Goal: Information Seeking & Learning: Compare options

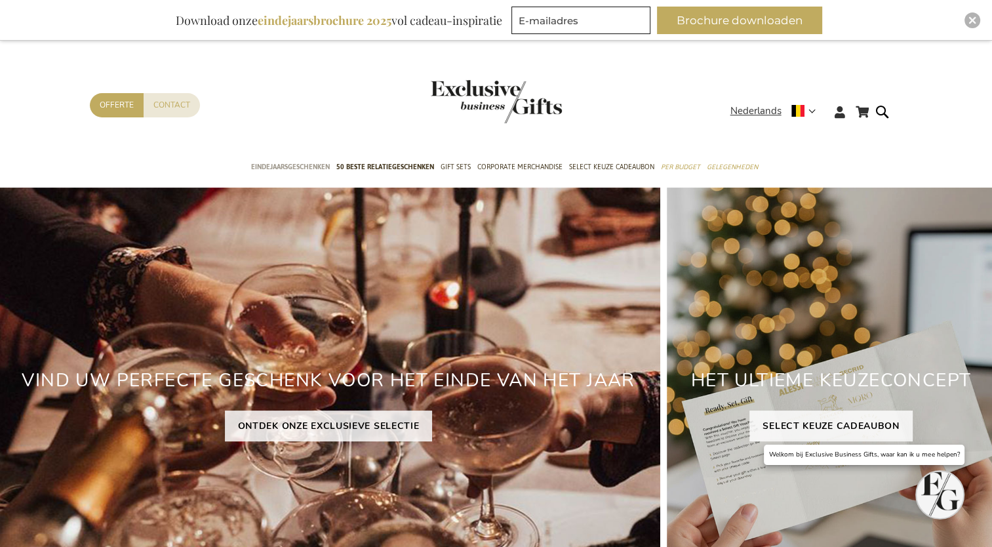
click at [305, 161] on span "Eindejaarsgeschenken" at bounding box center [290, 167] width 79 height 14
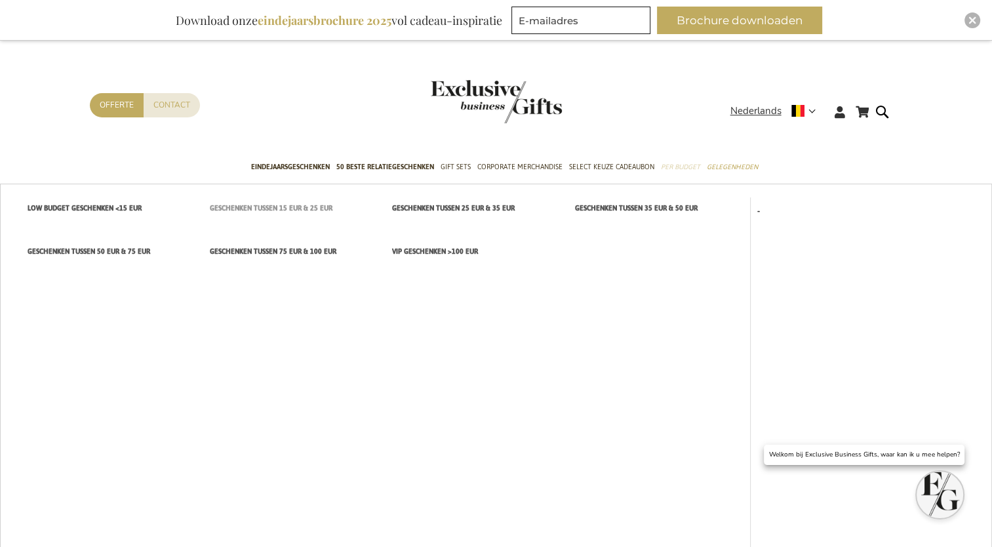
click at [283, 203] on span "Geschenken tussen 15 EUR & 25 EUR" at bounding box center [271, 208] width 123 height 14
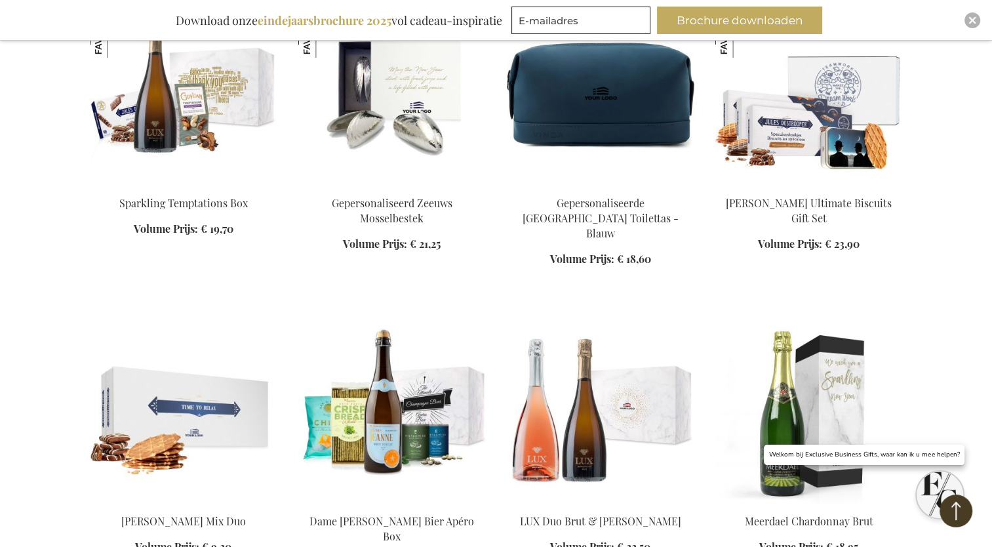
scroll to position [590, 0]
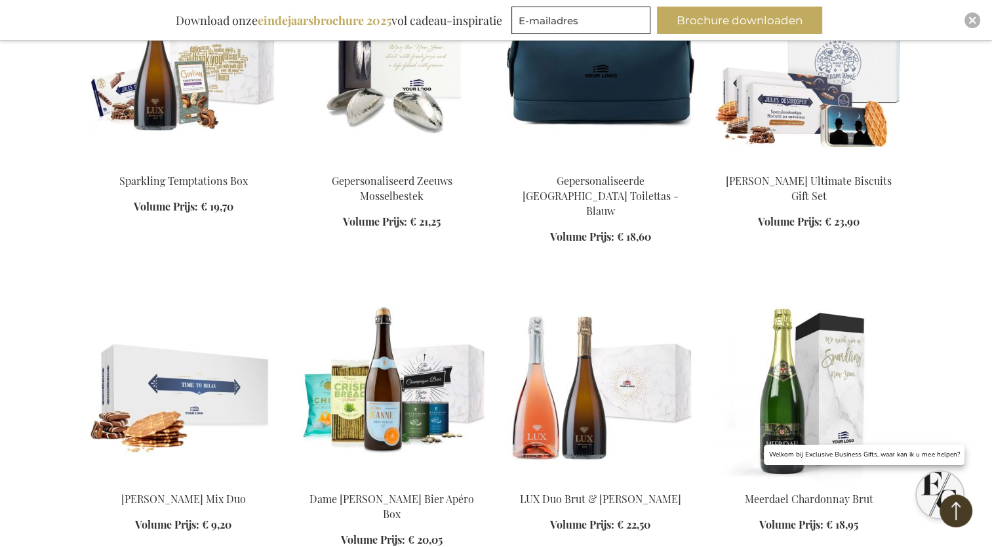
click at [850, 123] on img at bounding box center [810, 71] width 188 height 184
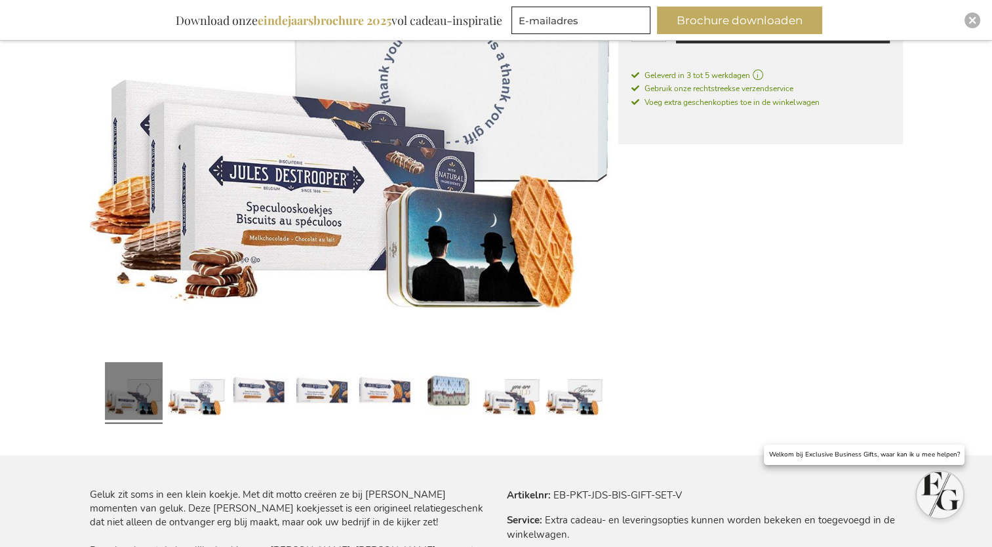
scroll to position [393, 0]
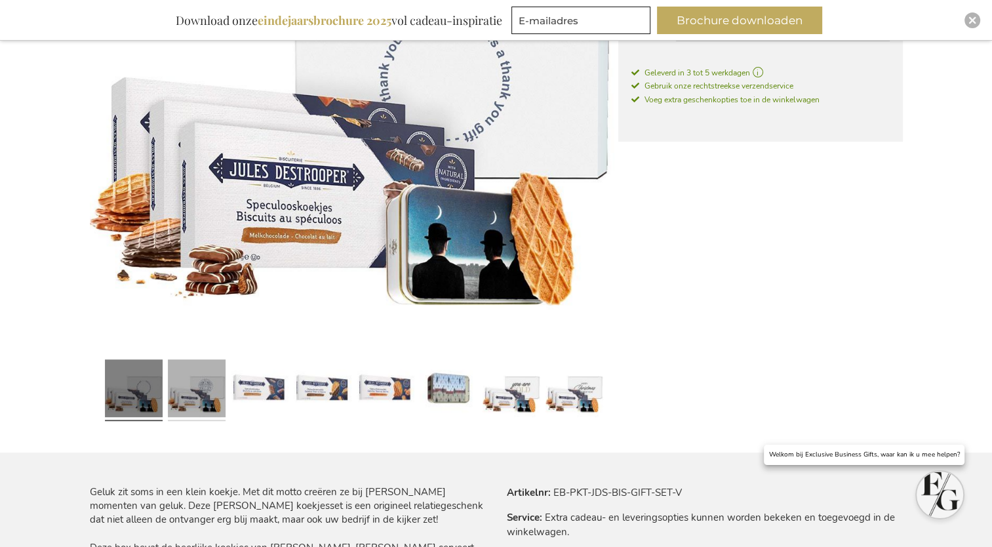
click at [214, 392] on link at bounding box center [197, 390] width 58 height 72
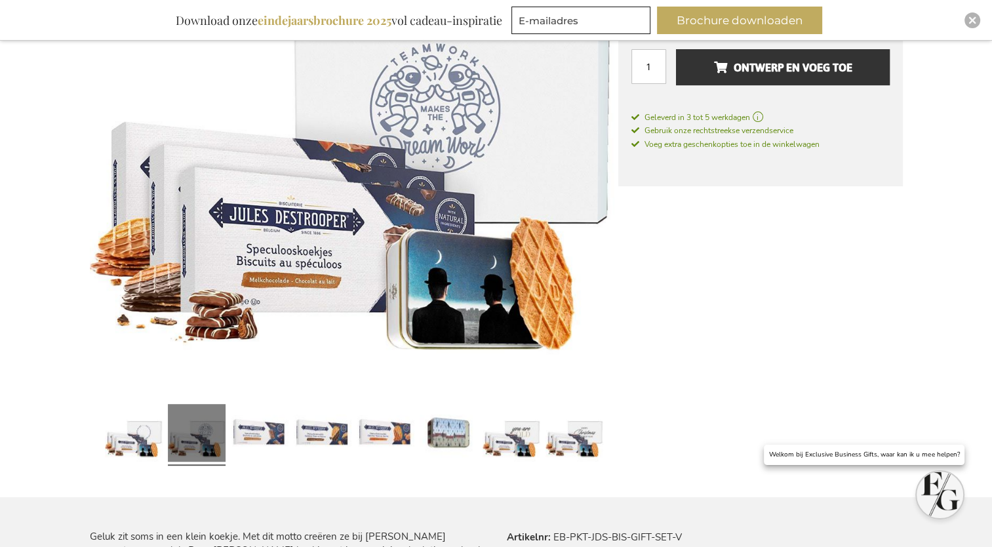
scroll to position [262, 0]
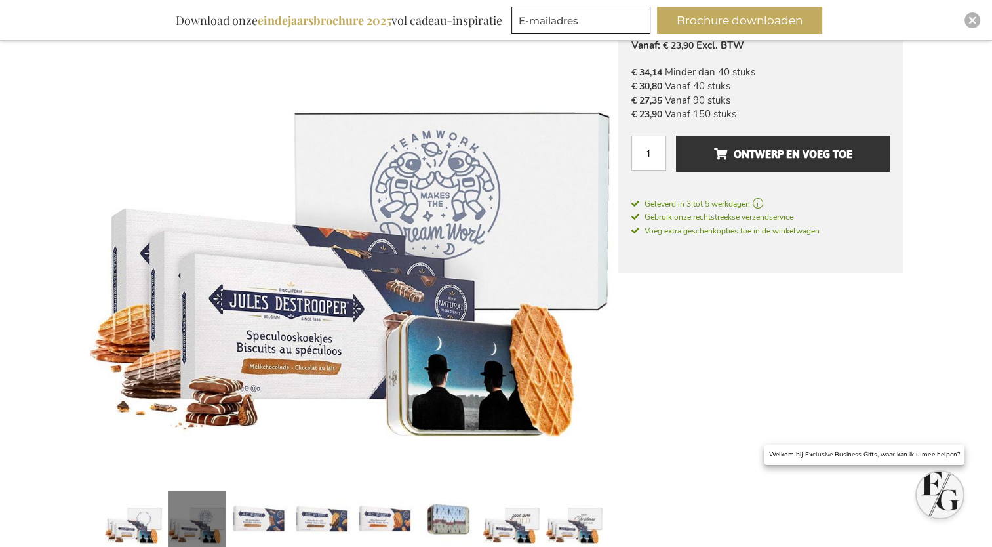
click at [566, 290] on img at bounding box center [354, 218] width 529 height 528
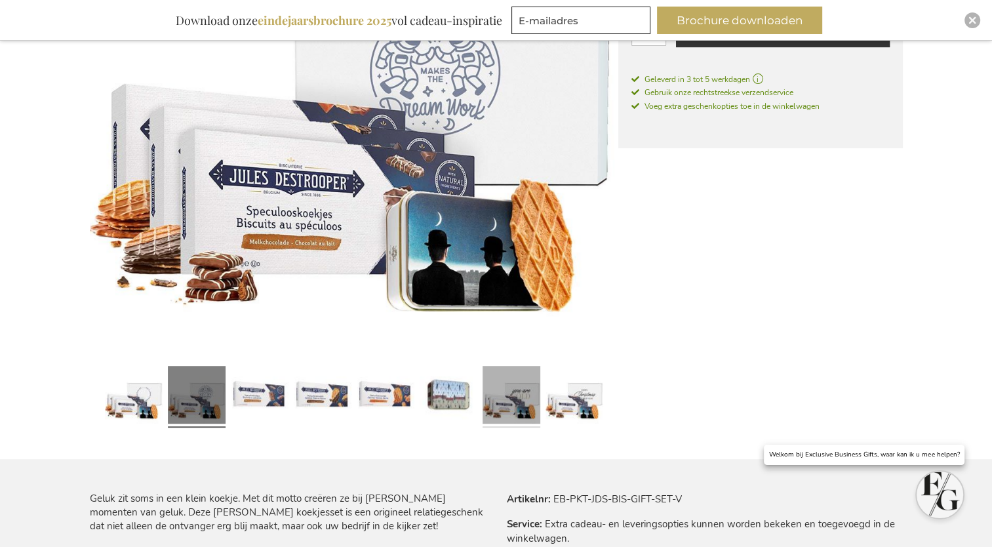
scroll to position [393, 0]
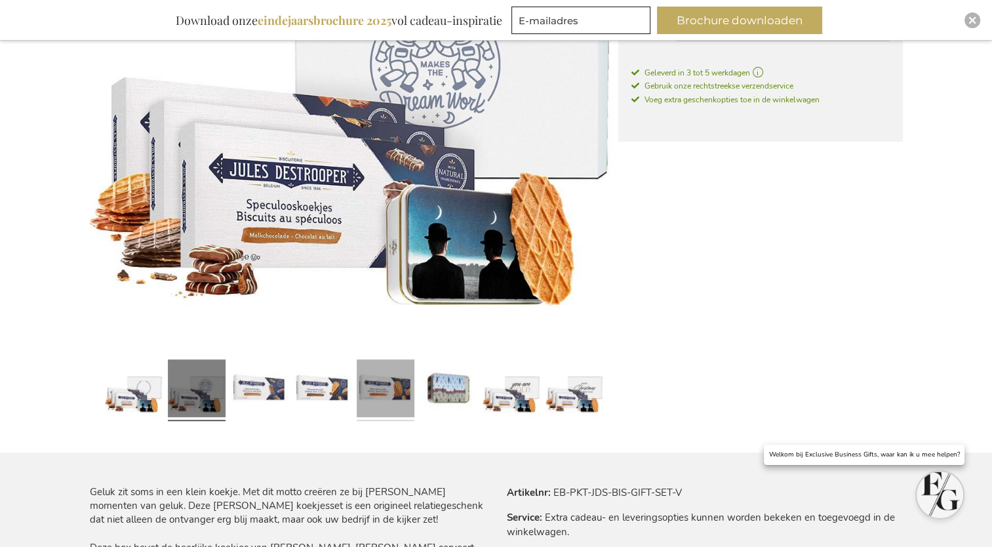
click at [400, 383] on link at bounding box center [386, 390] width 58 height 72
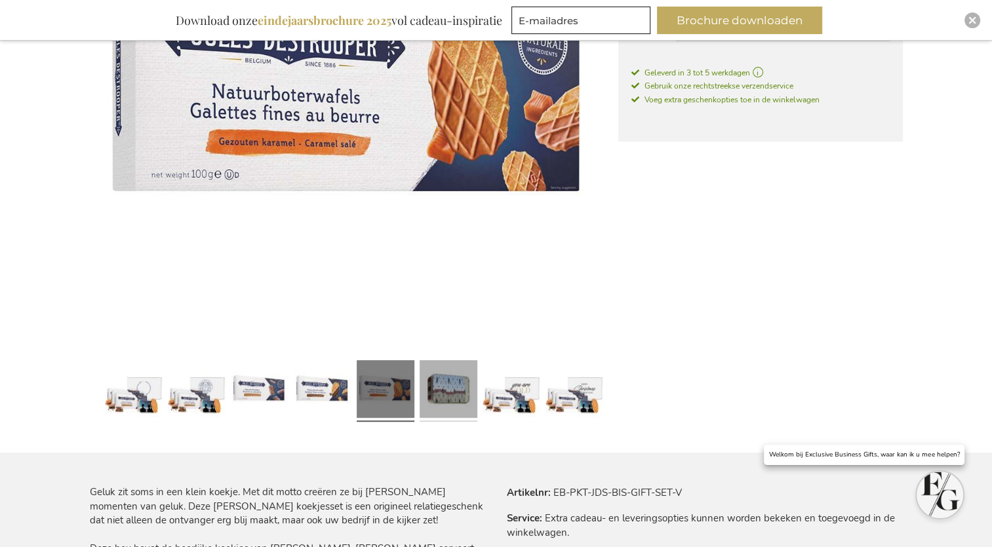
click at [438, 392] on link at bounding box center [449, 391] width 58 height 72
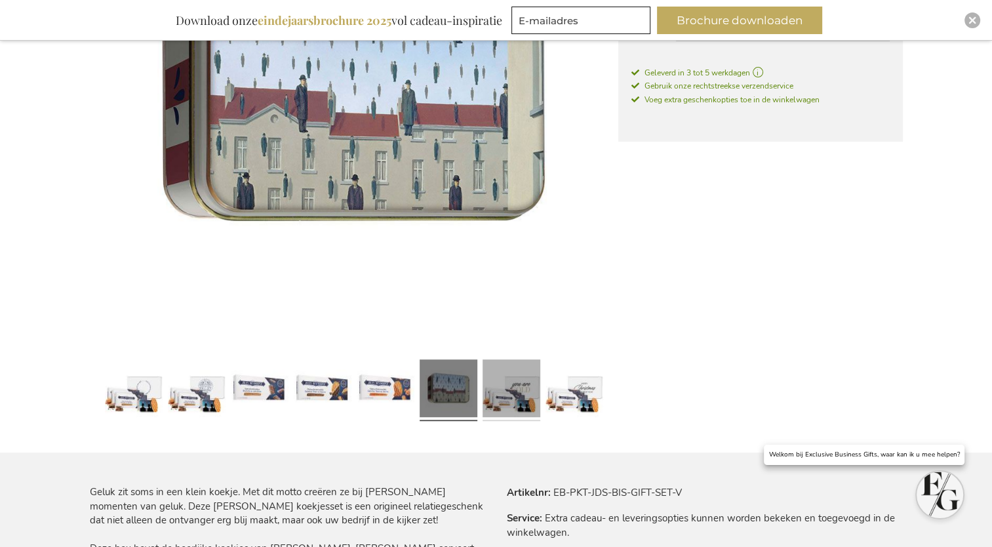
click at [506, 401] on link at bounding box center [512, 391] width 58 height 72
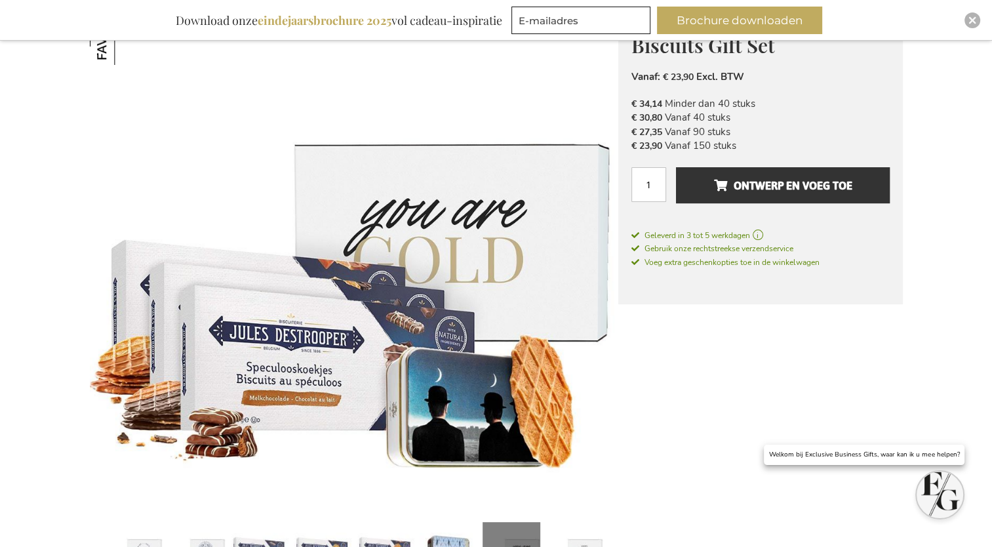
scroll to position [328, 0]
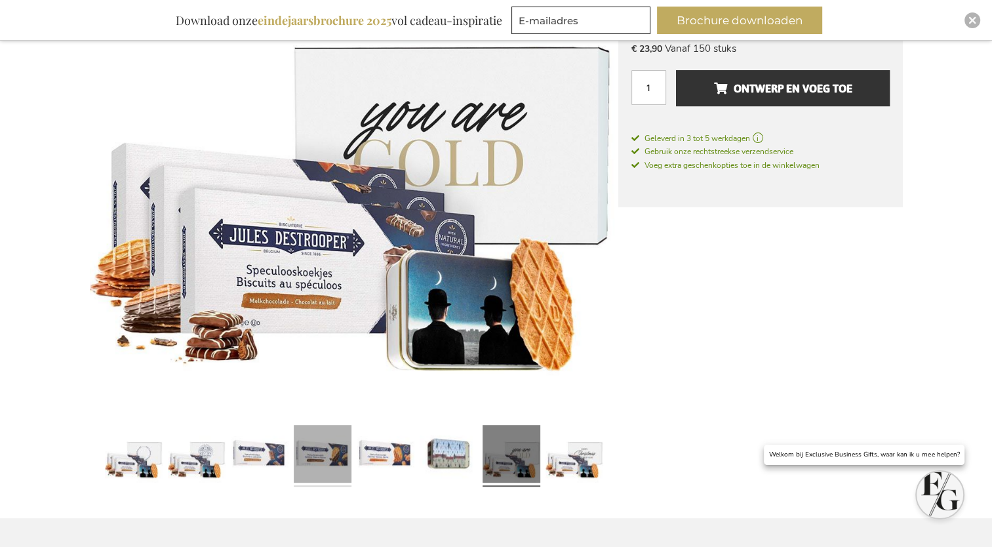
click at [315, 460] on link at bounding box center [323, 456] width 58 height 72
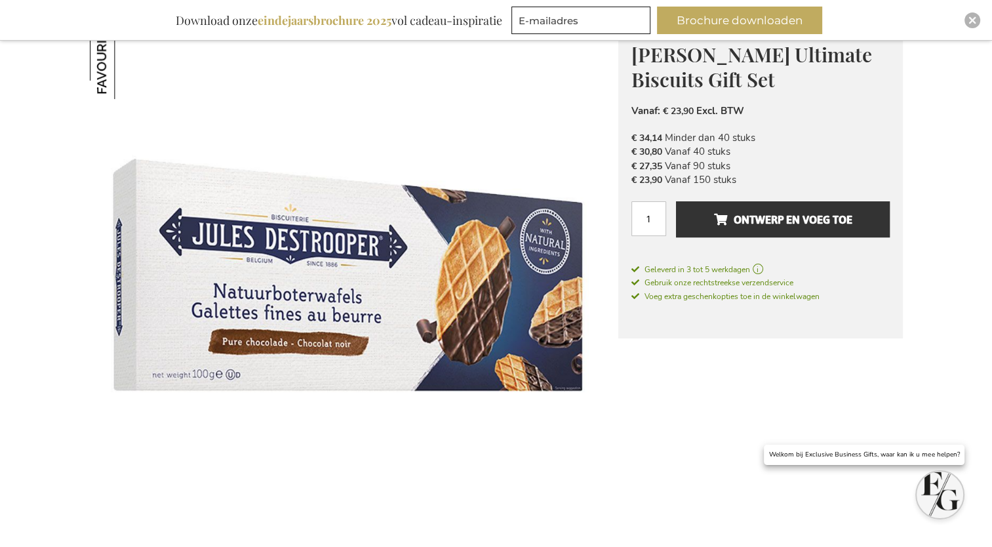
scroll to position [0, 0]
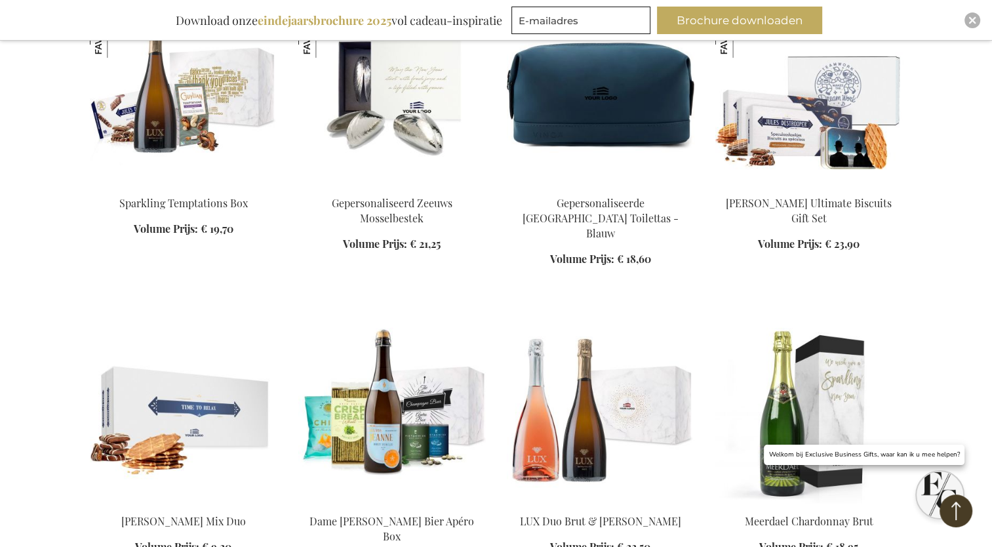
click at [837, 167] on img at bounding box center [810, 93] width 188 height 184
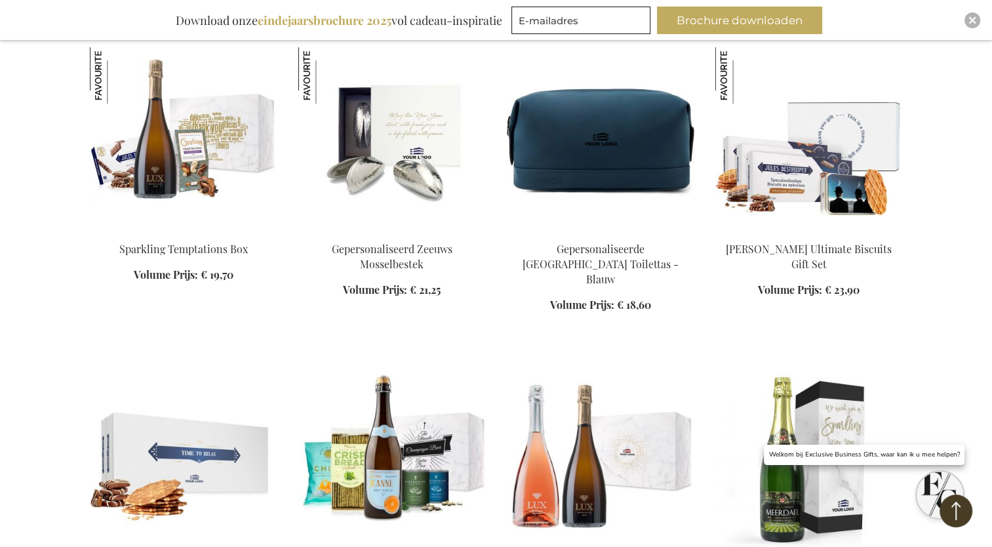
scroll to position [502, 0]
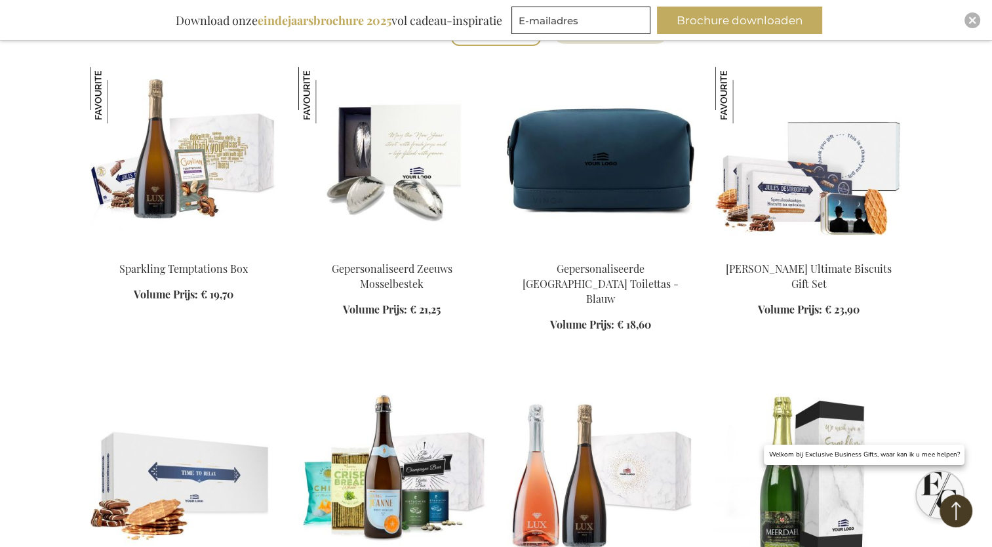
click at [230, 148] on img at bounding box center [184, 159] width 188 height 184
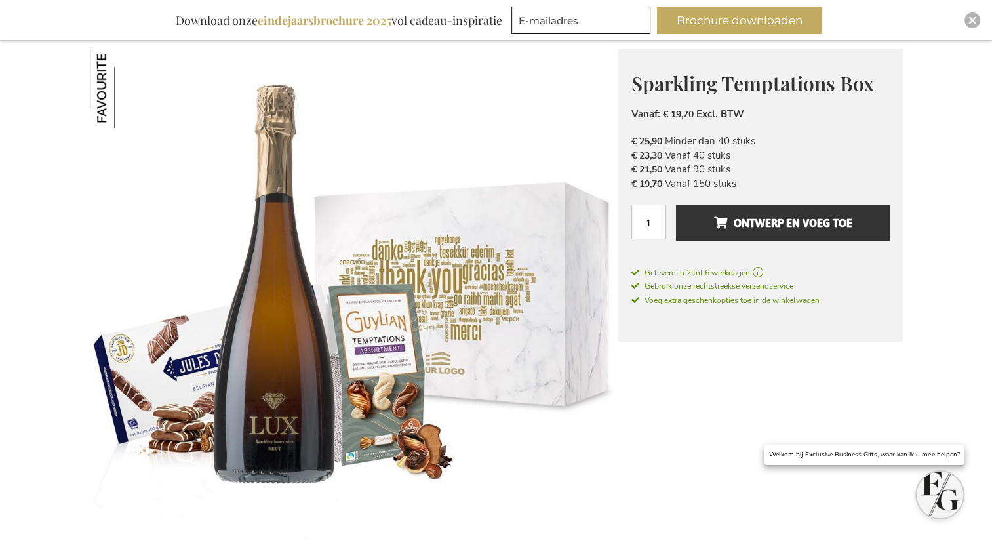
scroll to position [172, 0]
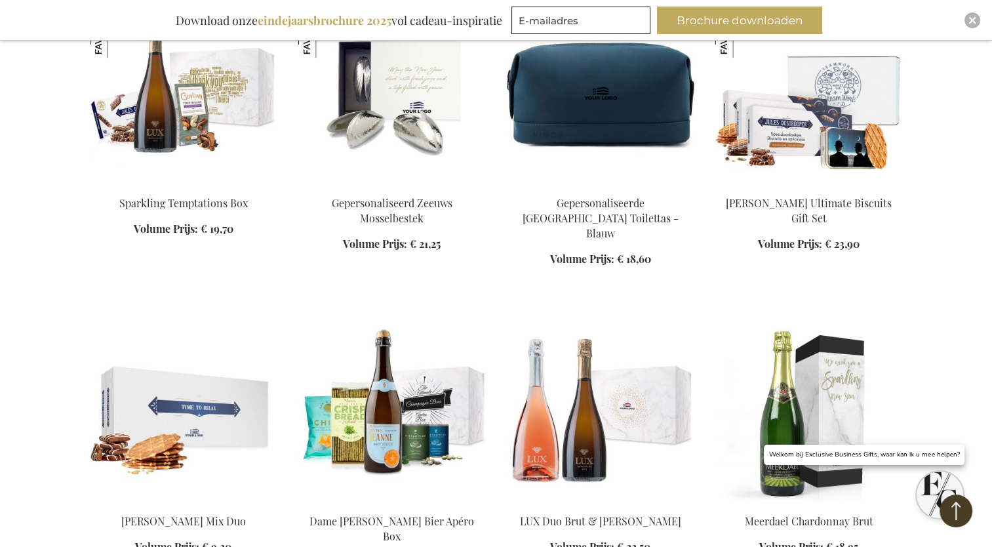
click at [815, 141] on img at bounding box center [810, 93] width 188 height 184
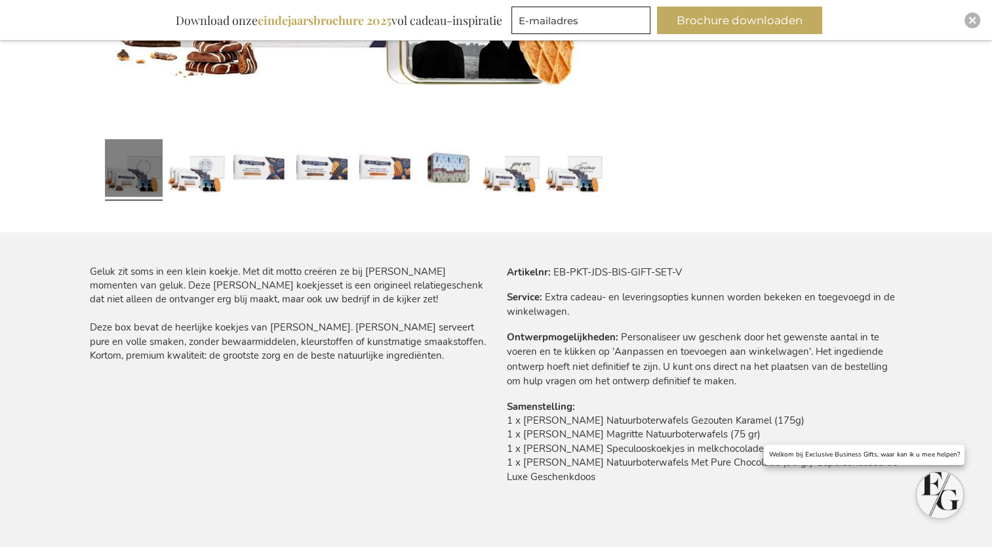
scroll to position [674, 0]
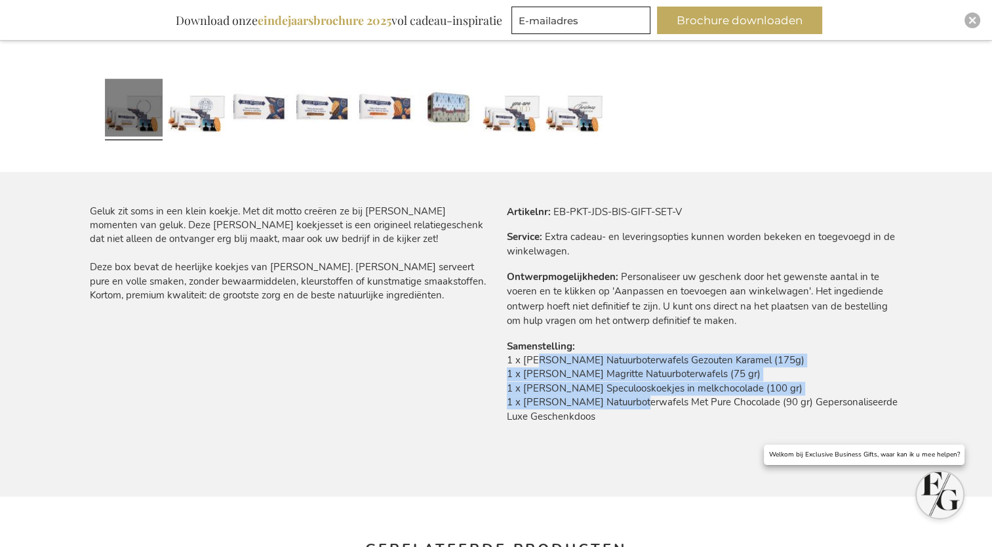
drag, startPoint x: 533, startPoint y: 355, endPoint x: 627, endPoint y: 395, distance: 102.3
click at [627, 396] on td "1 x Jules Destrooper Natuurboterwafels Gezouten Karamel (175g) 1 x Jules Destro…" at bounding box center [705, 391] width 396 height 77
drag, startPoint x: 580, startPoint y: 416, endPoint x: 505, endPoint y: 411, distance: 74.9
click at [505, 411] on div "Meer informatie Artikelnr EB-PKT-JDS-BIS-GIFT-SET-V Service Extra cadeau- en le…" at bounding box center [699, 323] width 407 height 236
click at [454, 117] on link at bounding box center [449, 109] width 58 height 72
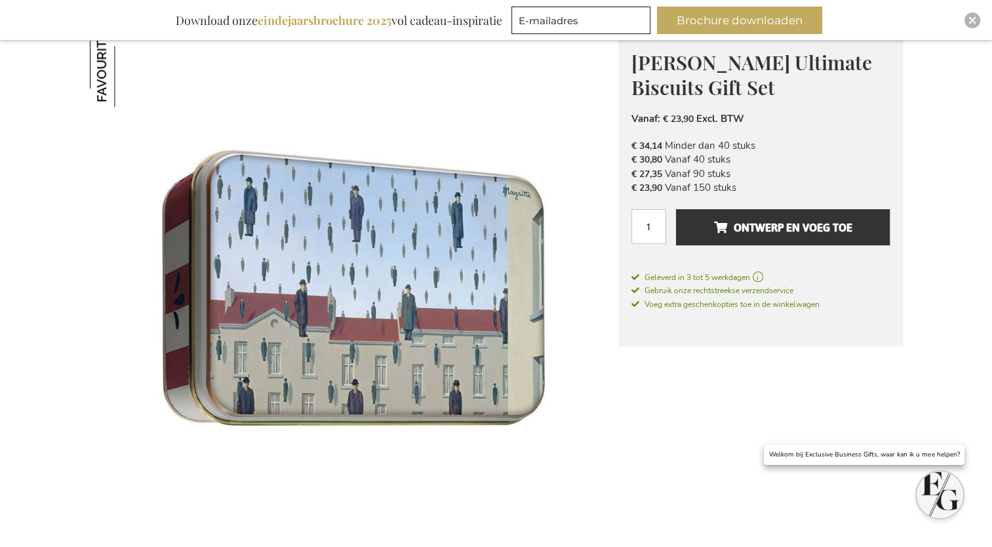
scroll to position [84, 0]
